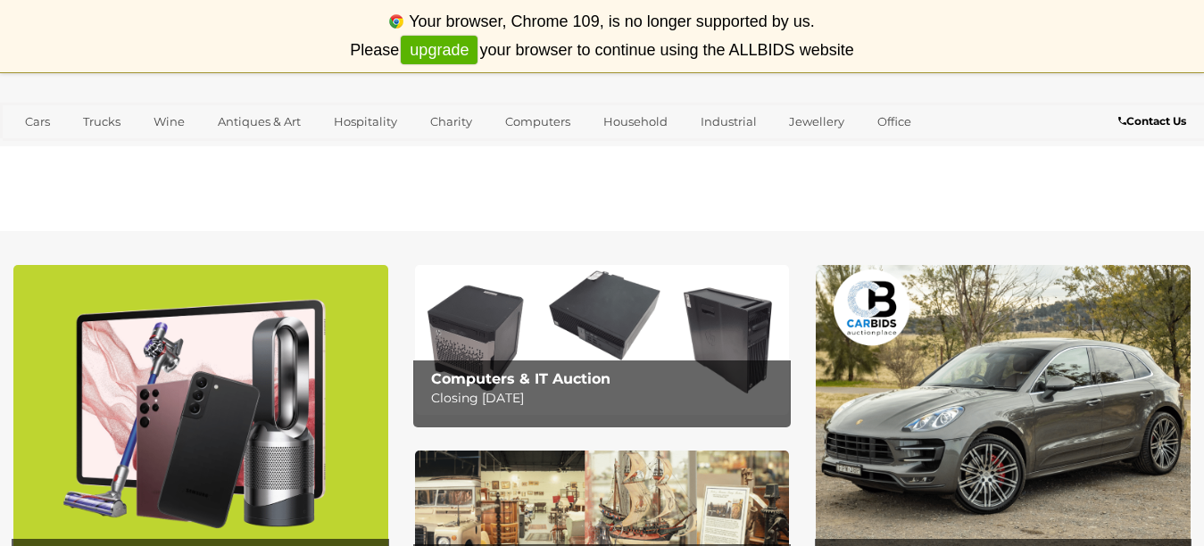
click at [185, 362] on img at bounding box center [200, 429] width 375 height 329
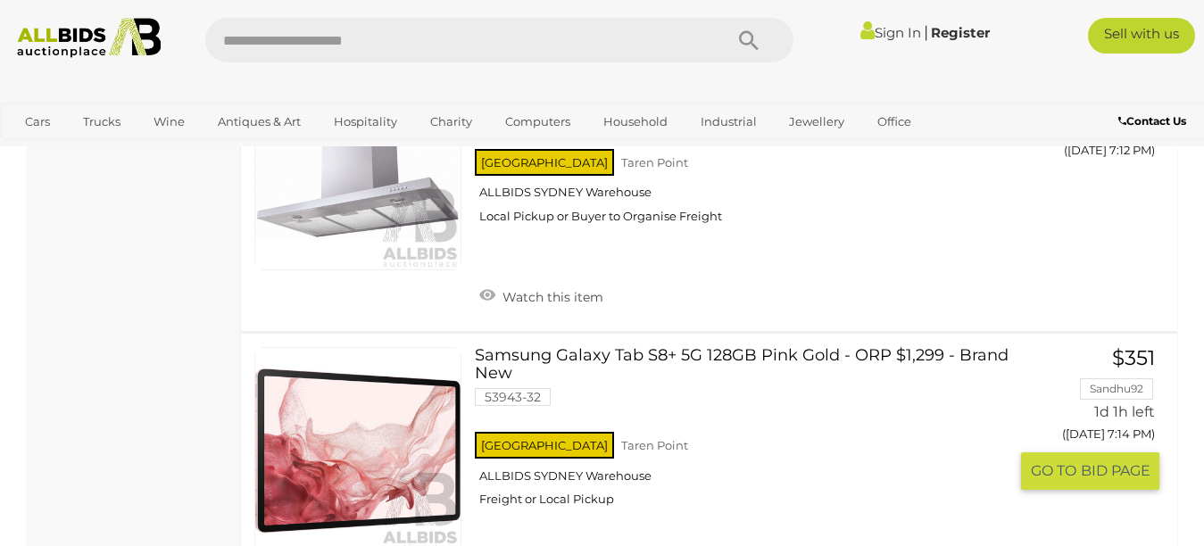
scroll to position [2232, 0]
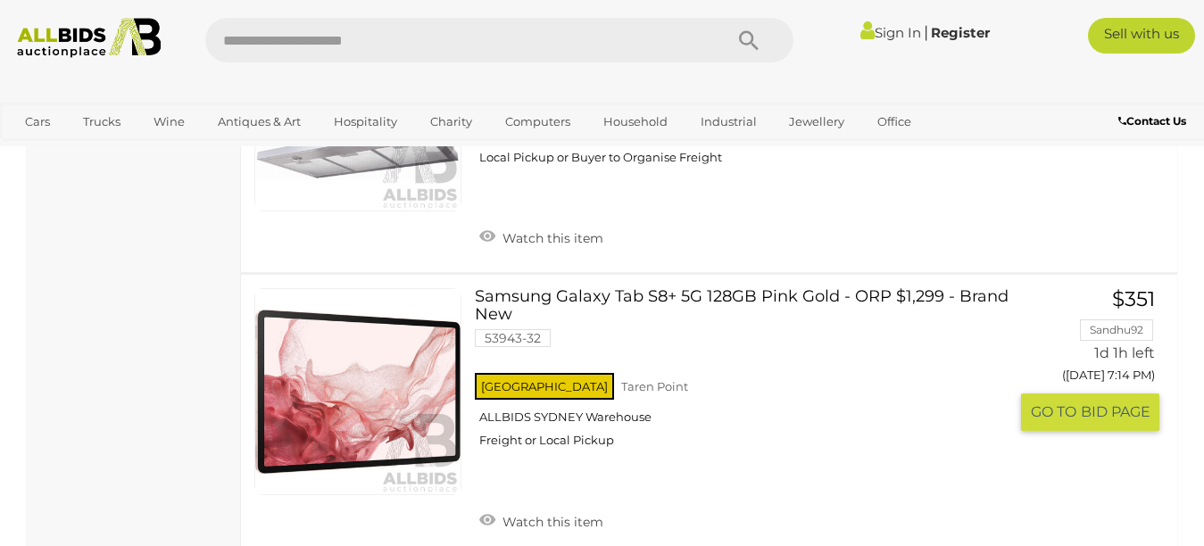
click at [803, 288] on link "Samsung Galaxy Tab S8+ 5G 128GB Pink Gold - ORP $1,299 - Brand New 53943-32 NSW…" at bounding box center [748, 375] width 520 height 174
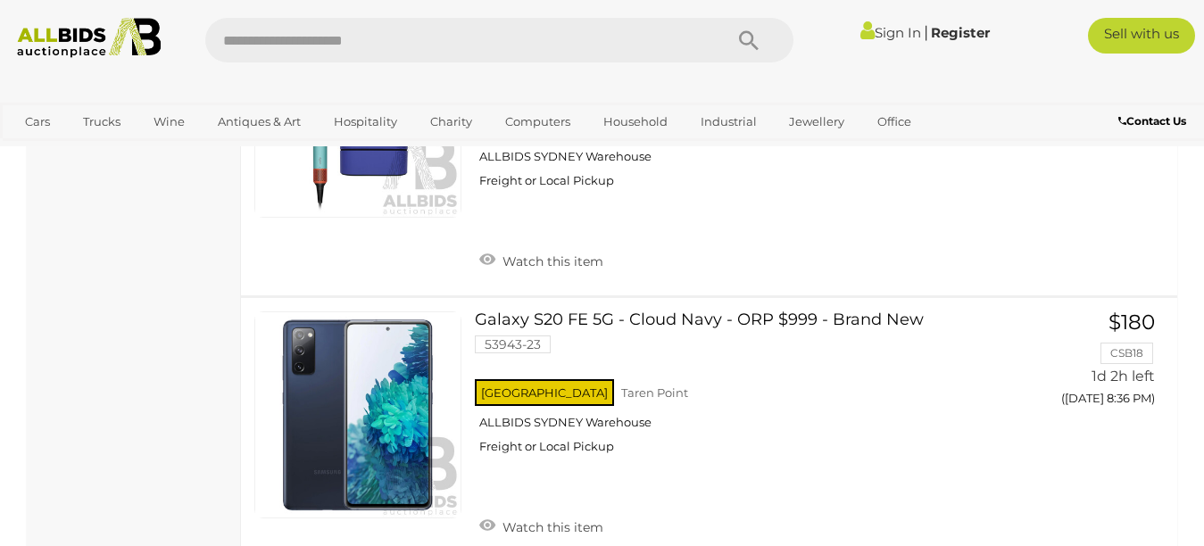
scroll to position [13893, 0]
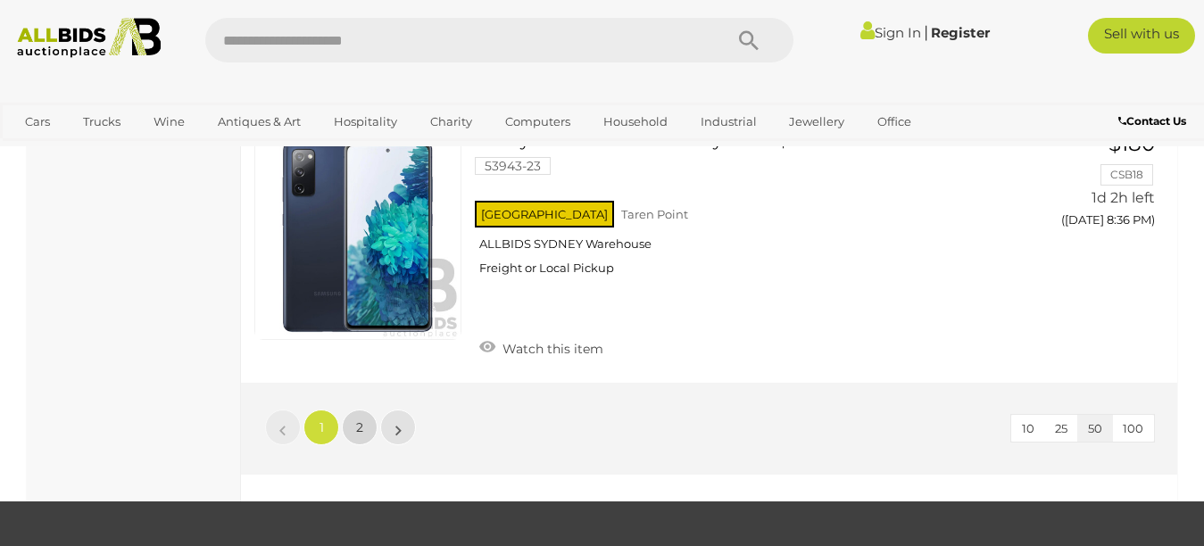
click at [358, 420] on span "2" at bounding box center [359, 428] width 7 height 16
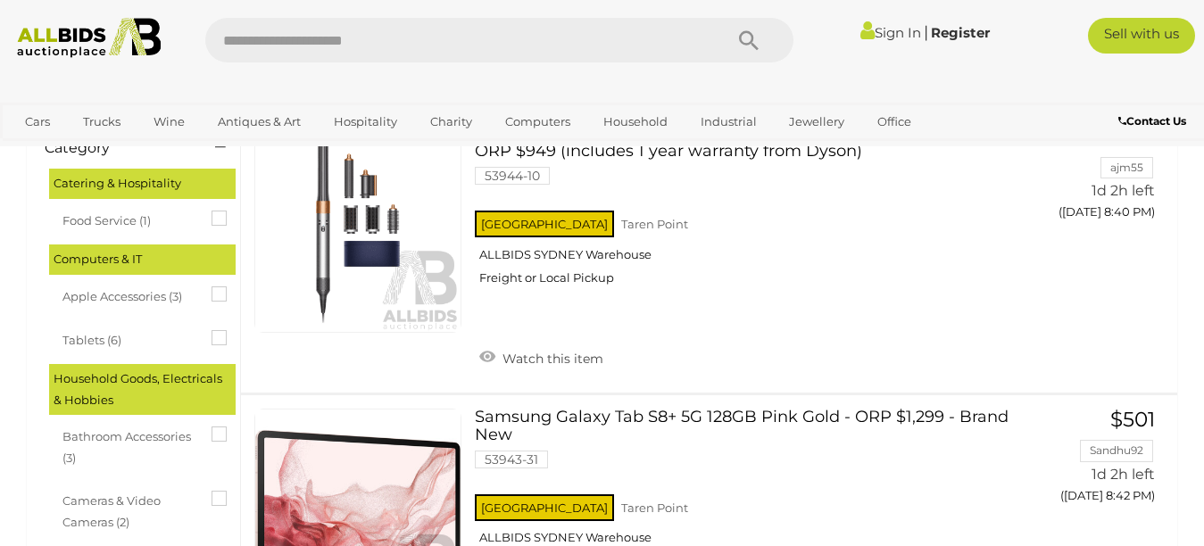
scroll to position [359, 0]
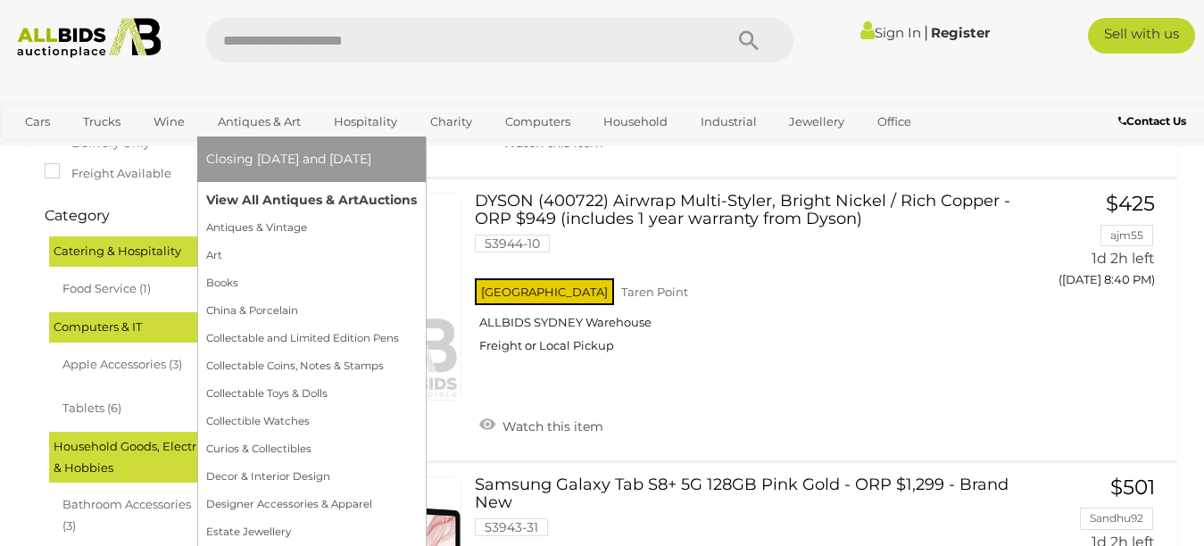
click at [305, 200] on link "View All Antiques & Art Auctions" at bounding box center [311, 201] width 211 height 28
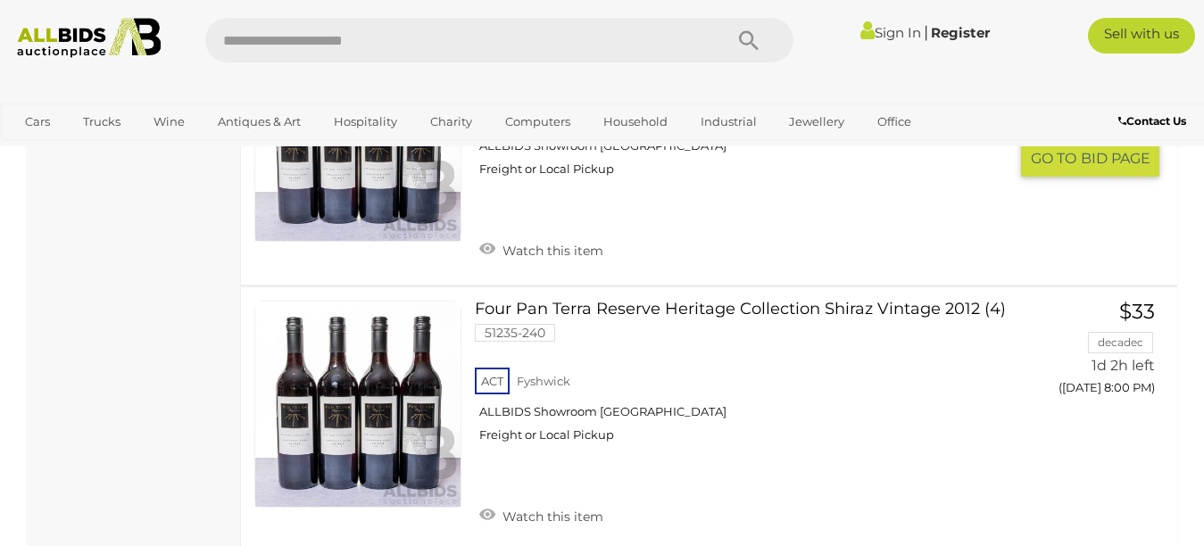
scroll to position [13569, 0]
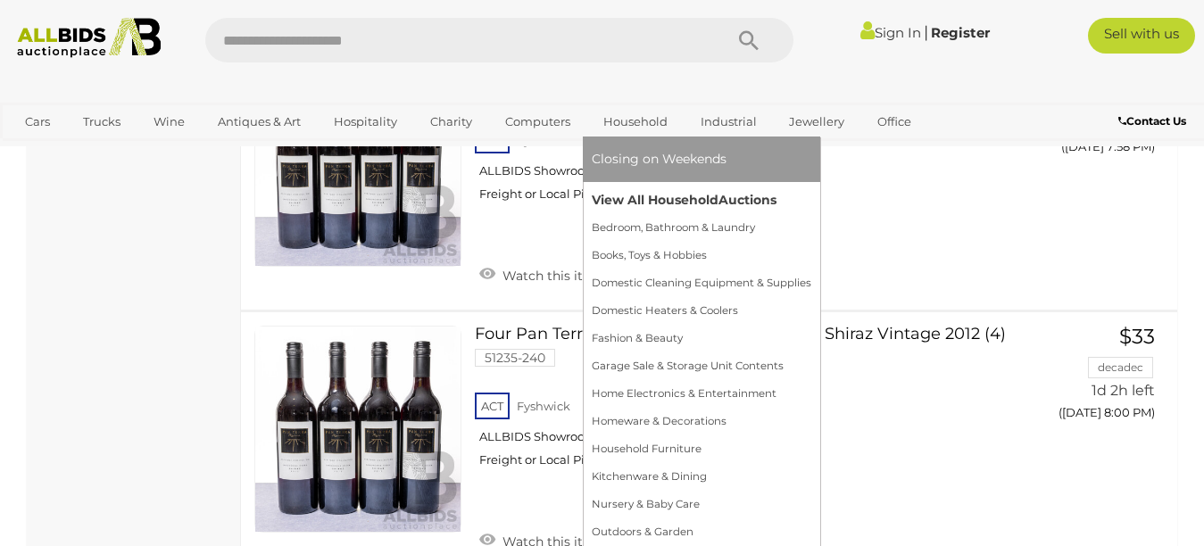
click at [657, 201] on link "View All Household Auctions" at bounding box center [702, 201] width 220 height 28
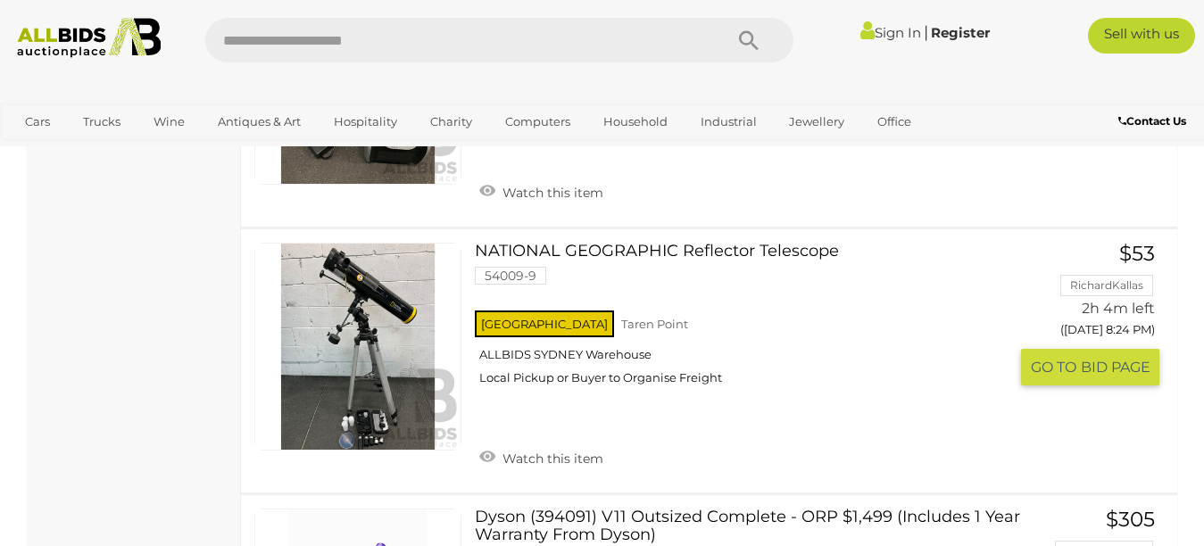
scroll to position [8124, 0]
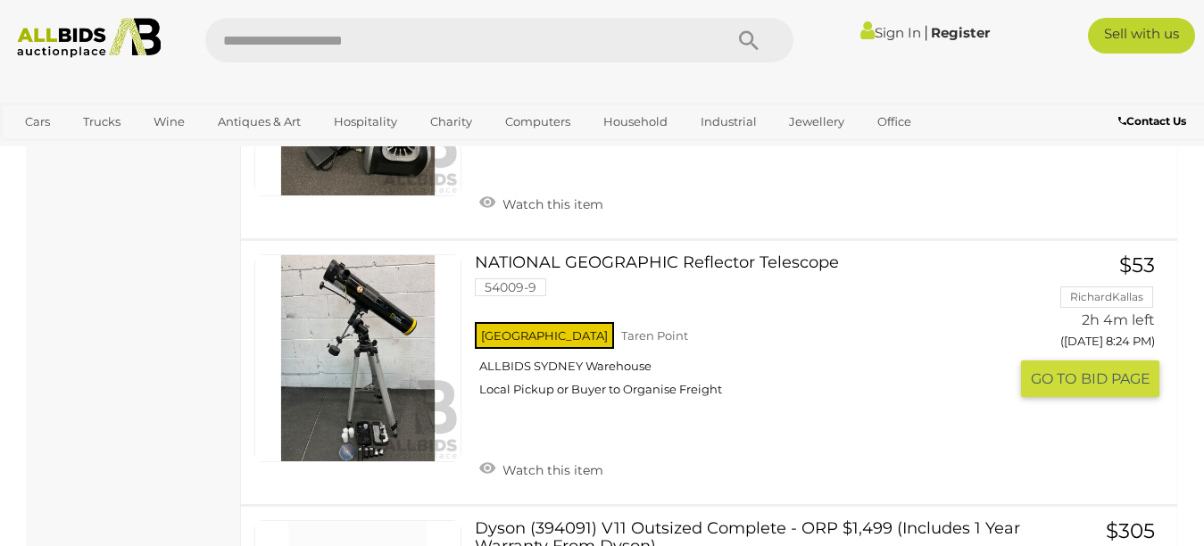
click at [748, 252] on div "NATIONAL GEOGRAPHIC Reflector Telescope 54009-9 [GEOGRAPHIC_DATA] ALLBIDS [GEOG…" at bounding box center [709, 372] width 963 height 263
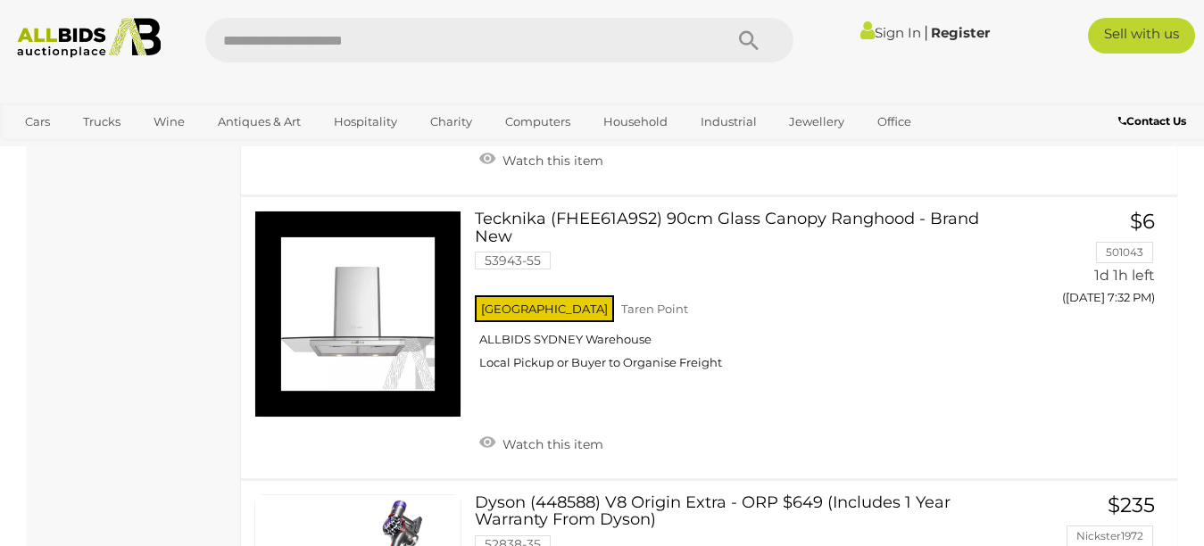
scroll to position [12944, 0]
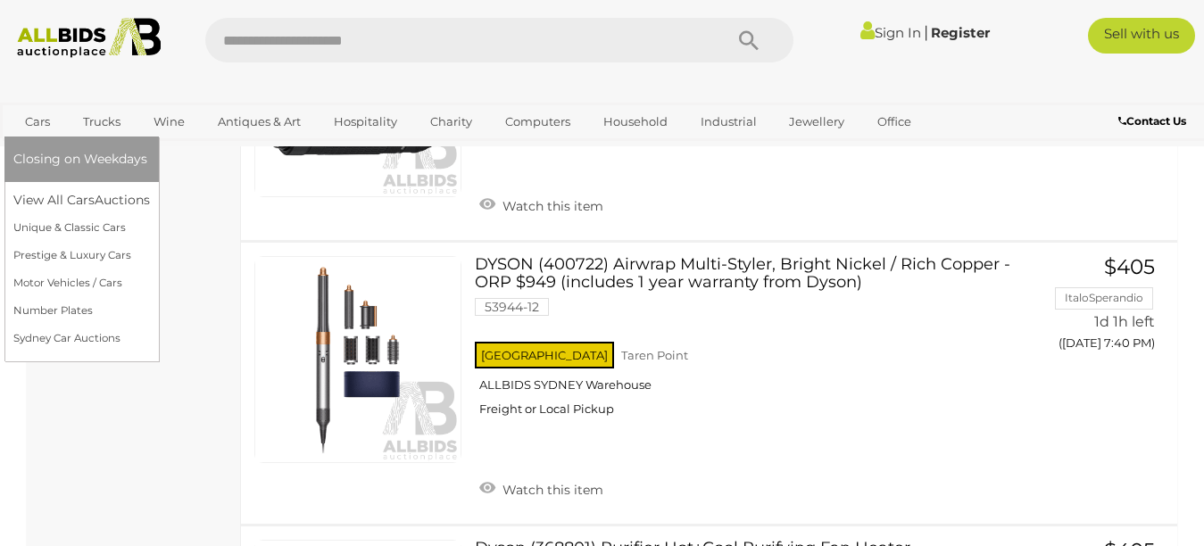
click at [31, 121] on link "Cars" at bounding box center [37, 121] width 48 height 29
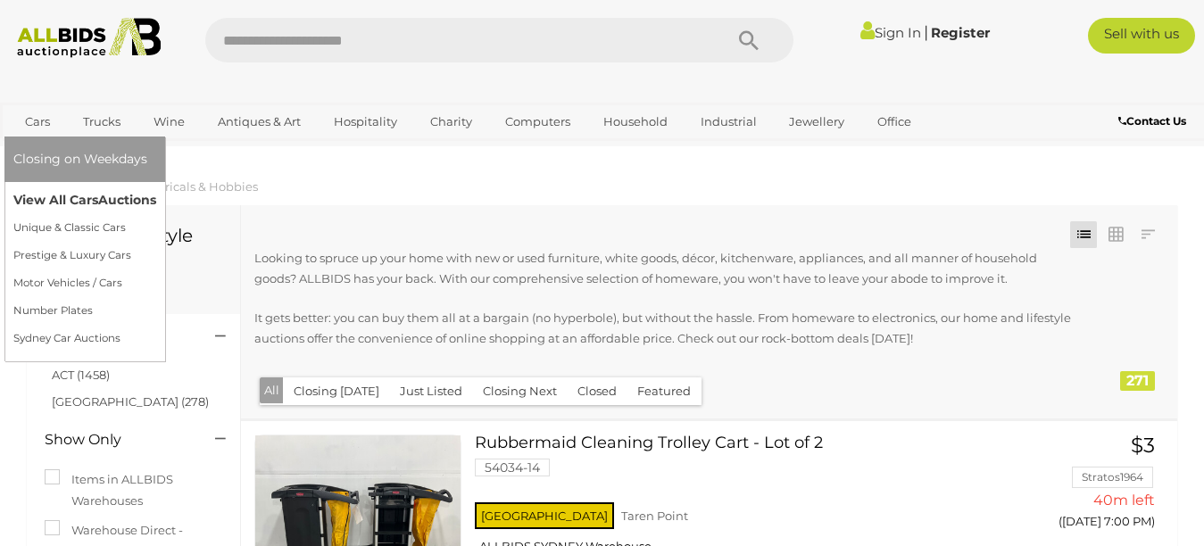
click at [51, 196] on link "View All Cars Auctions" at bounding box center [84, 201] width 143 height 28
